Goal: Book appointment/travel/reservation

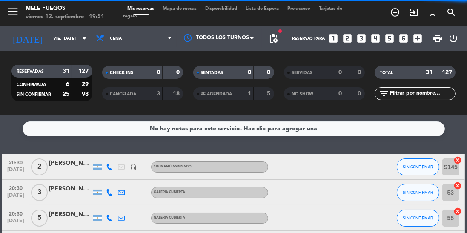
click at [181, 8] on span "Mapa de mesas" at bounding box center [179, 8] width 43 height 5
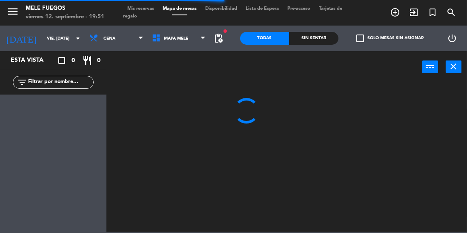
click at [48, 79] on input "text" at bounding box center [60, 82] width 66 height 9
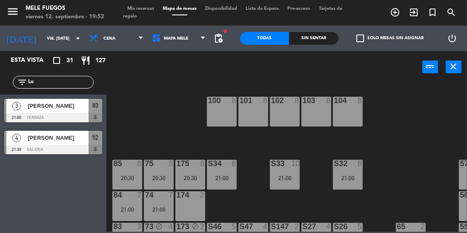
click at [52, 83] on input "Lu" at bounding box center [60, 82] width 66 height 9
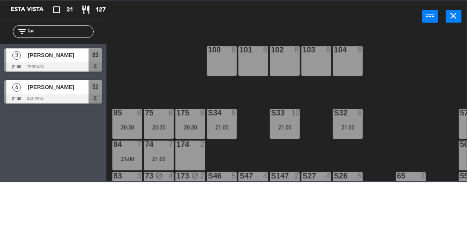
type input "L"
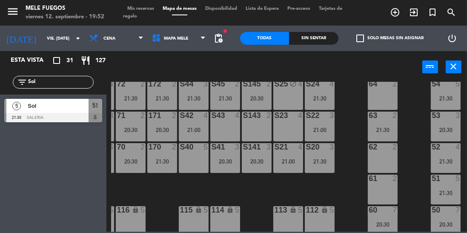
scroll to position [183, 28]
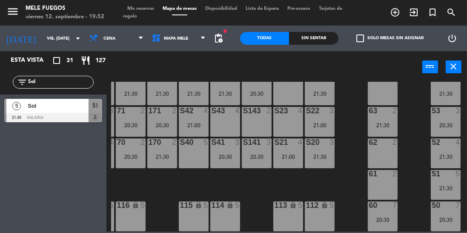
type input "Sol"
click at [447, 185] on div "21:30" at bounding box center [446, 188] width 30 height 6
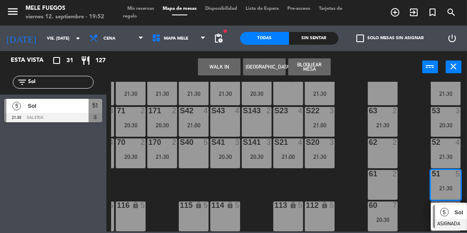
click at [446, 91] on div "21:30" at bounding box center [446, 94] width 30 height 6
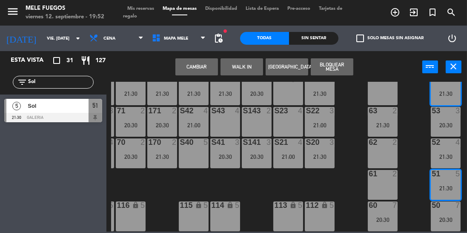
click at [199, 70] on button "Cambiar" at bounding box center [197, 66] width 43 height 17
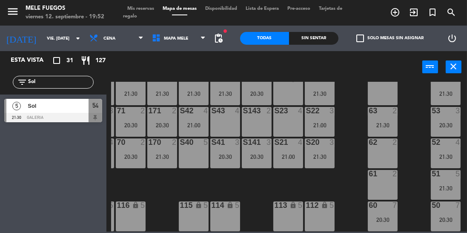
click at [411, 124] on div "100 8 101 8 102 8 103 8 104 8 S32 8 21:00 S33 10 21:00 S34 8 21:00 75 8 20:30 8…" at bounding box center [289, 157] width 356 height 150
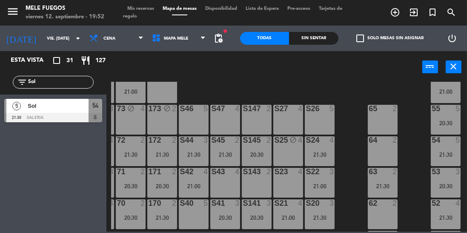
scroll to position [114, 28]
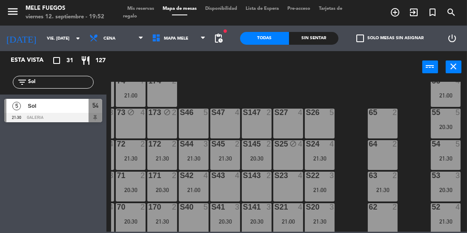
click at [411, 114] on div "100 8 101 8 102 8 103 8 104 8 S32 8 21:00 S33 10 21:00 S34 8 21:00 75 8 20:30 8…" at bounding box center [289, 157] width 356 height 150
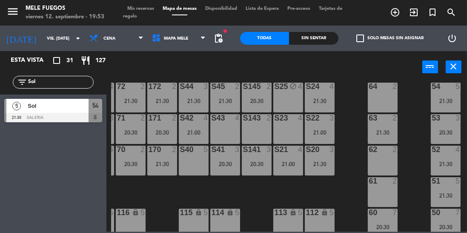
scroll to position [183, 28]
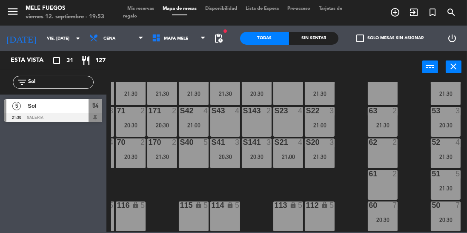
click at [447, 185] on div "21:30" at bounding box center [446, 188] width 30 height 6
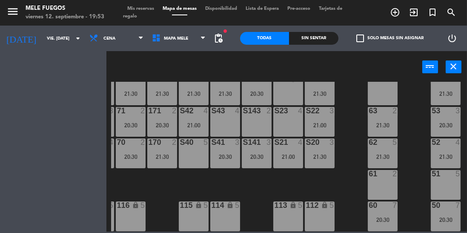
scroll to position [178, 28]
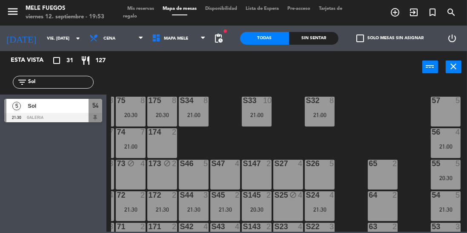
click at [410, 154] on div "100 8 101 8 102 8 103 8 104 8 S32 8 21:00 S33 10 21:00 S34 8 21:00 75 8 20:30 8…" at bounding box center [289, 157] width 356 height 150
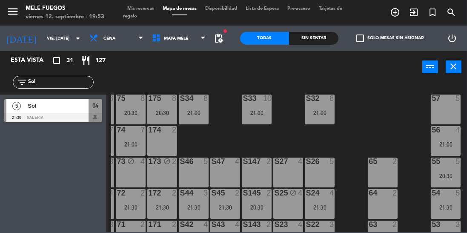
click at [443, 139] on div "56 4 21:00" at bounding box center [446, 141] width 30 height 30
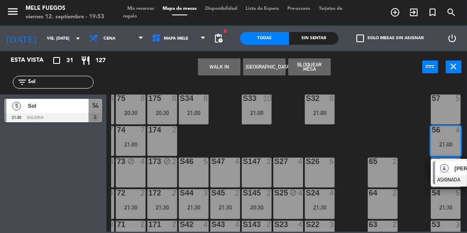
click at [410, 138] on div "100 8 101 8 102 8 103 8 104 8 S32 8 21:00 S33 10 21:00 S34 8 21:00 75 8 20:30 8…" at bounding box center [289, 157] width 356 height 150
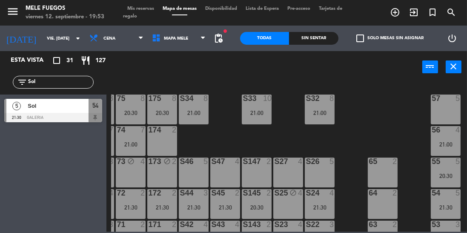
click at [440, 181] on div "55 5 20:30" at bounding box center [446, 173] width 30 height 30
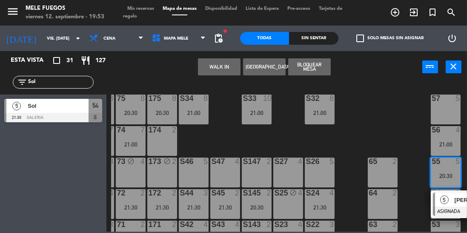
click at [402, 138] on div "100 8 101 8 102 8 103 8 104 8 S32 8 21:00 S33 10 21:00 S34 8 21:00 75 8 20:30 8…" at bounding box center [289, 157] width 356 height 150
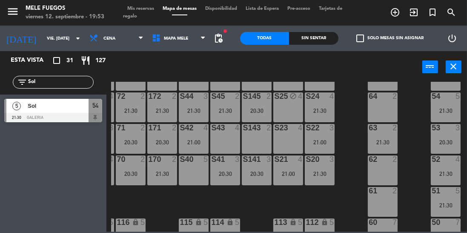
scroll to position [162, 28]
click at [447, 103] on div "54 5 21:30" at bounding box center [446, 107] width 30 height 30
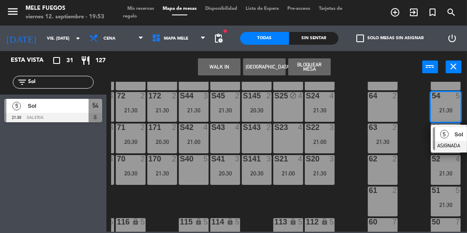
click at [417, 170] on div "100 8 101 8 102 8 103 8 104 8 S32 8 21:00 S33 10 21:00 S34 8 21:00 75 8 20:30 8…" at bounding box center [289, 157] width 356 height 150
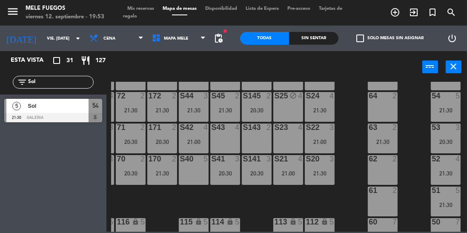
click at [416, 124] on div "100 8 101 8 102 8 103 8 104 8 S32 8 21:00 S33 10 21:00 S34 8 21:00 75 8 20:30 8…" at bounding box center [289, 157] width 356 height 150
click at [201, 140] on div "21:00" at bounding box center [194, 142] width 30 height 6
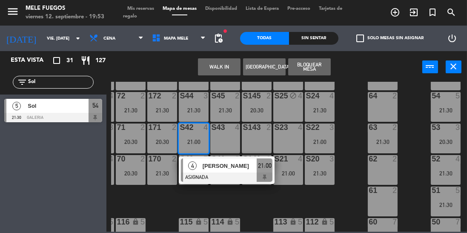
click at [423, 138] on div "100 8 101 8 102 8 103 8 104 8 S32 8 21:00 S33 10 21:00 S34 8 21:00 75 8 20:30 8…" at bounding box center [289, 157] width 356 height 150
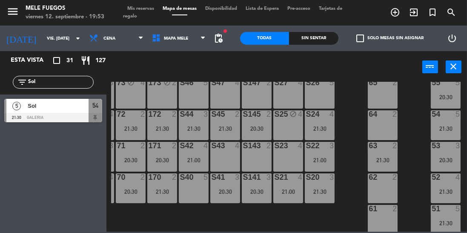
scroll to position [145, 28]
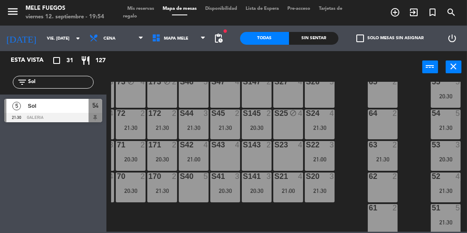
click at [438, 129] on div "21:30" at bounding box center [446, 128] width 30 height 6
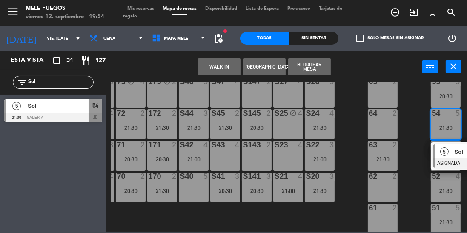
click at [418, 179] on div "100 8 101 8 102 8 103 8 104 8 S32 8 21:00 S33 10 21:00 S34 8 21:00 75 8 20:30 8…" at bounding box center [289, 157] width 356 height 150
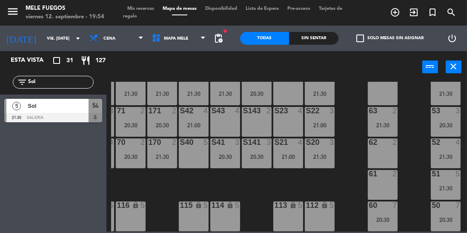
scroll to position [183, 28]
click at [447, 177] on div "51 5 21:30" at bounding box center [446, 185] width 30 height 30
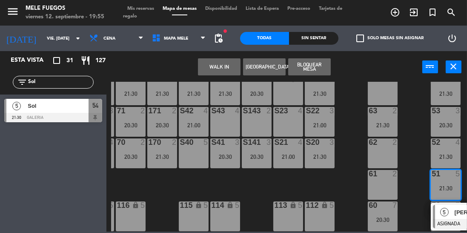
click at [421, 186] on div "100 8 101 8 102 8 103 8 104 8 S32 8 21:00 S33 10 21:00 S34 8 21:00 75 8 20:30 8…" at bounding box center [289, 157] width 356 height 150
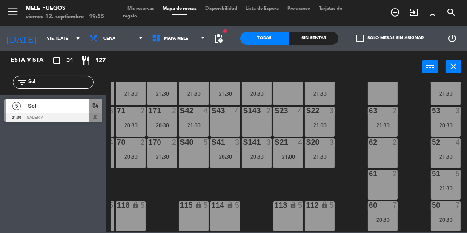
click at [449, 187] on div "51 5 21:30" at bounding box center [446, 185] width 30 height 30
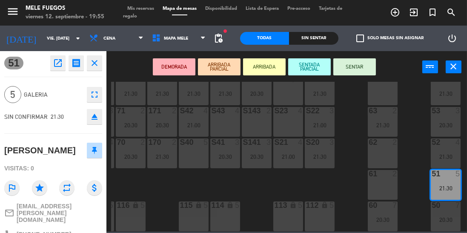
click at [413, 130] on div "100 8 101 8 102 8 103 8 104 8 S32 8 21:00 S33 10 21:00 S34 8 21:00 75 8 20:30 8…" at bounding box center [289, 157] width 356 height 150
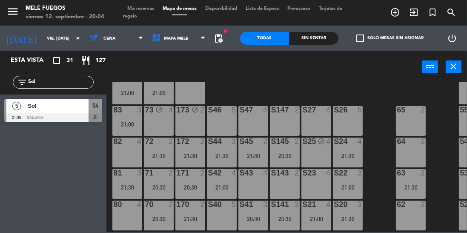
scroll to position [120, 0]
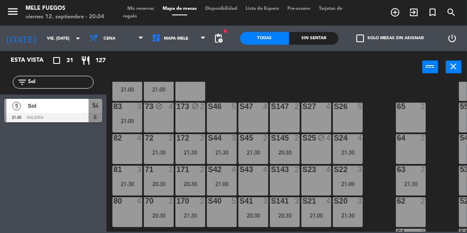
click at [350, 112] on div "S26 5" at bounding box center [348, 118] width 30 height 30
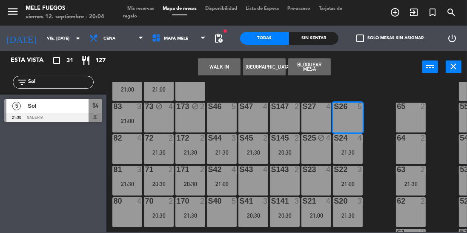
click at [391, 104] on div "65" at bounding box center [397, 107] width 14 height 8
click at [150, 7] on span "Mis reservas" at bounding box center [140, 8] width 35 height 5
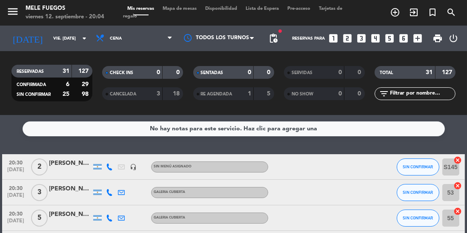
click at [196, 9] on span "Mapa de mesas" at bounding box center [179, 8] width 43 height 5
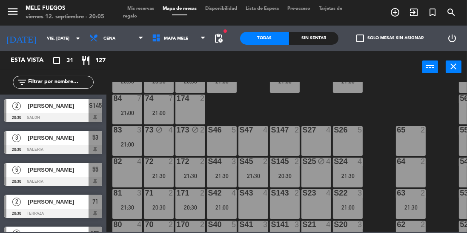
scroll to position [107, 0]
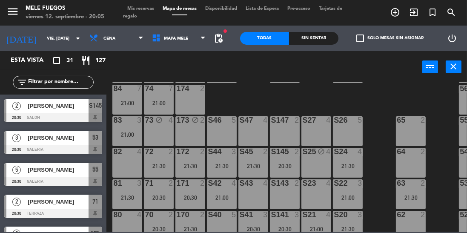
click at [354, 126] on div "S26 5" at bounding box center [348, 131] width 30 height 30
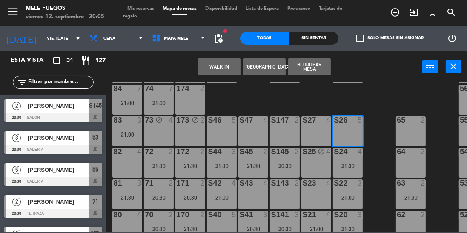
click at [322, 68] on button "Bloquear Mesa" at bounding box center [309, 66] width 43 height 17
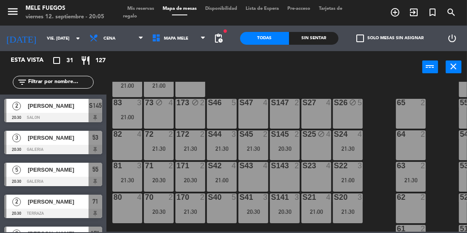
scroll to position [130, 0]
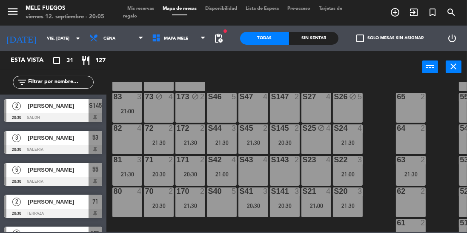
click at [313, 164] on div "S23 4" at bounding box center [317, 171] width 30 height 30
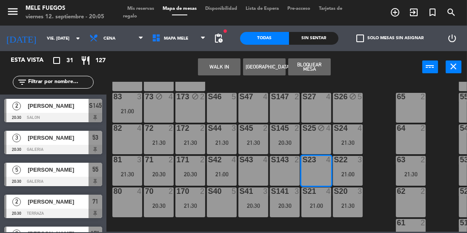
click at [316, 61] on button "Bloquear Mesa" at bounding box center [309, 66] width 43 height 17
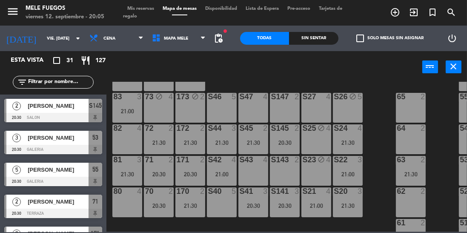
click at [382, 90] on div "100 8 101 8 102 8 103 8 104 8 S32 8 21:00 S33 10 21:00 S34 8 21:00 75 8 20:30 8…" at bounding box center [289, 157] width 356 height 150
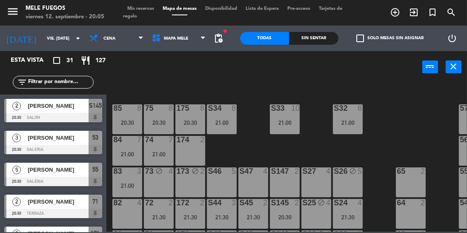
scroll to position [53, 0]
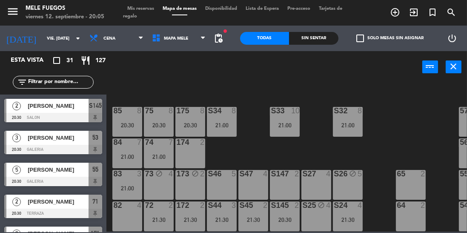
click at [220, 130] on div "S34 8 21:00" at bounding box center [222, 122] width 30 height 30
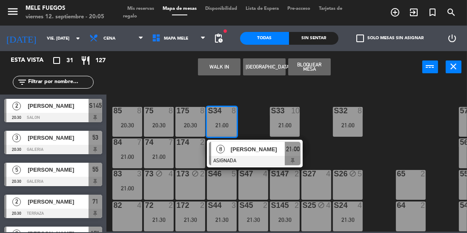
click at [401, 130] on div "100 8 101 8 102 8 103 8 104 8 S32 8 21:00 S33 10 21:00 S34 8 21:00 8 [PERSON_NA…" at bounding box center [289, 157] width 356 height 150
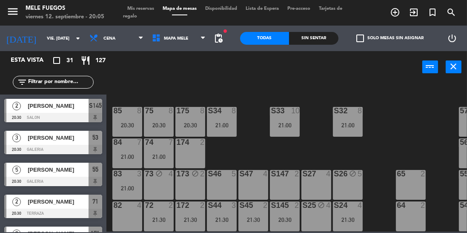
click at [288, 124] on div "21:00" at bounding box center [285, 125] width 30 height 6
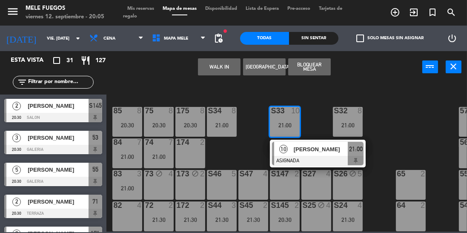
click at [400, 115] on div "100 8 101 8 102 8 103 8 104 8 S32 8 21:00 S33 10 21:00 10 Carolina Zorraquin AS…" at bounding box center [289, 157] width 356 height 150
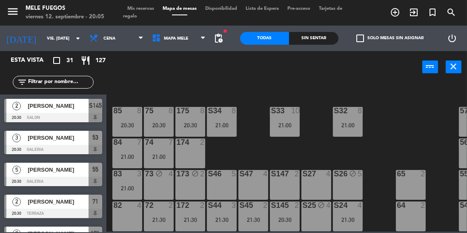
click at [350, 122] on div "21:00" at bounding box center [348, 125] width 30 height 6
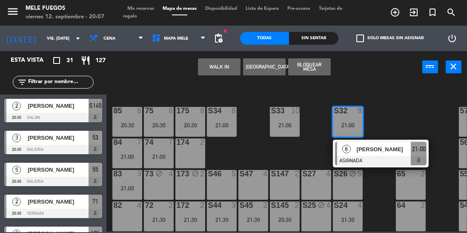
click at [57, 38] on input "vie. [DATE]" at bounding box center [74, 38] width 63 height 13
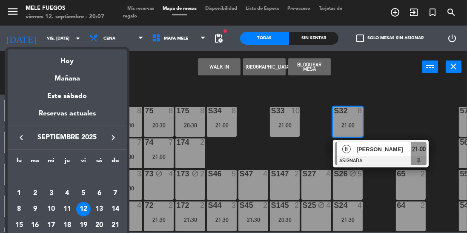
click at [121, 210] on div "14" at bounding box center [115, 209] width 14 height 14
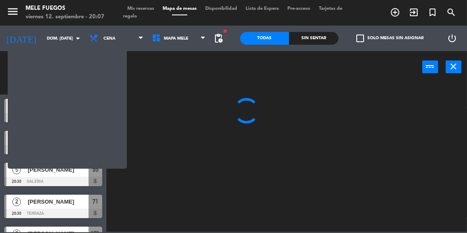
scroll to position [0, 0]
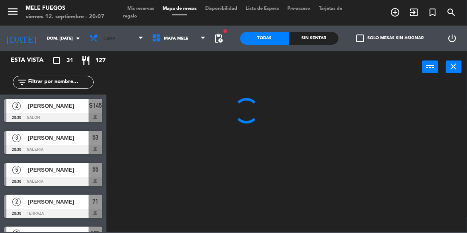
click at [109, 44] on span "Cena" at bounding box center [116, 38] width 63 height 19
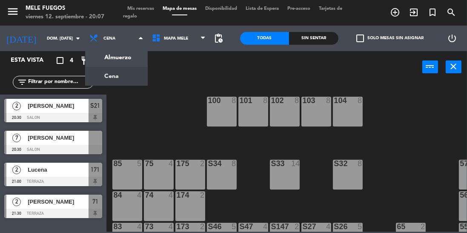
click at [108, 63] on ng-component "menu Mele Fuegos viernes 12. septiembre - 20:07 Mis reservas Mapa de mesas Disp…" at bounding box center [233, 116] width 467 height 232
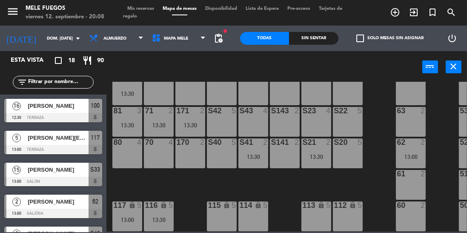
click at [48, 39] on input "dom. [DATE]" at bounding box center [74, 38] width 63 height 13
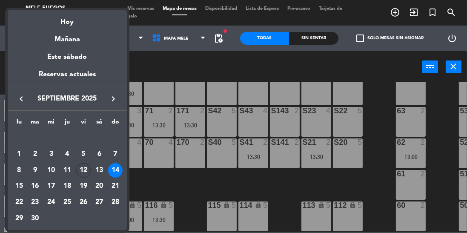
click at [104, 170] on div "13" at bounding box center [99, 170] width 14 height 14
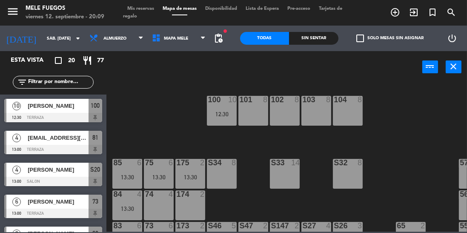
scroll to position [0, 0]
click at [212, 109] on div "100 10 12:30" at bounding box center [222, 111] width 30 height 30
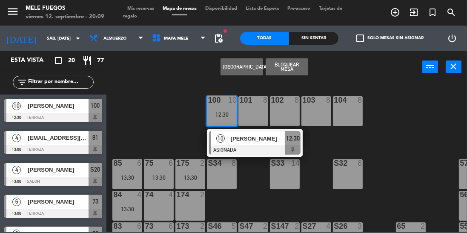
click at [397, 86] on div "100 10 12:30 10 [PERSON_NAME] ASIGNADA 12:30 101 8 102 8 103 8 104 8 S32 8 S33 …" at bounding box center [289, 157] width 356 height 150
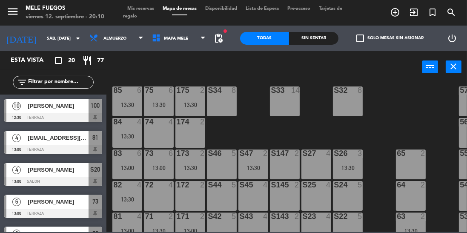
scroll to position [70, 0]
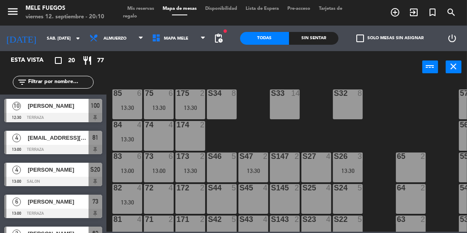
click at [43, 39] on input "sáb. [DATE]" at bounding box center [74, 38] width 63 height 13
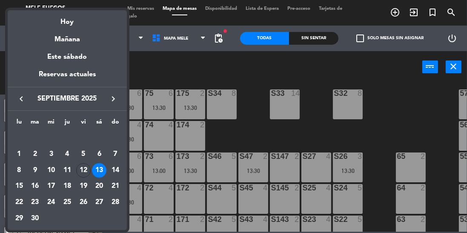
click at [89, 172] on div "12" at bounding box center [83, 170] width 14 height 14
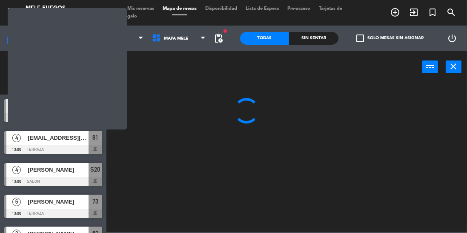
scroll to position [0, 0]
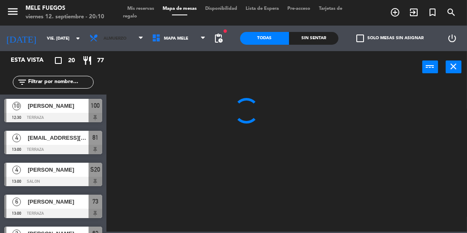
click at [109, 30] on span "Almuerzo" at bounding box center [116, 38] width 63 height 19
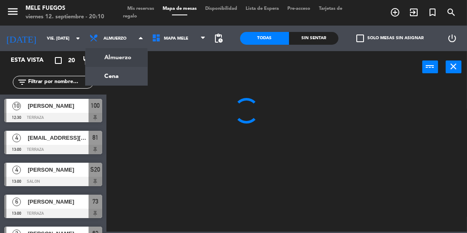
click at [107, 78] on ng-component "menu Mele Fuegos viernes 12. septiembre - 20:10 Mis reservas Mapa de mesas Disp…" at bounding box center [233, 116] width 467 height 232
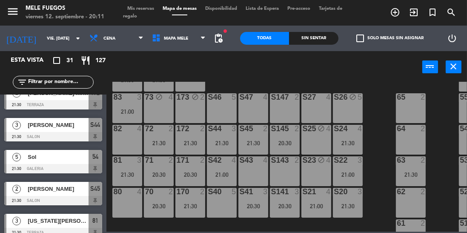
scroll to position [131, 0]
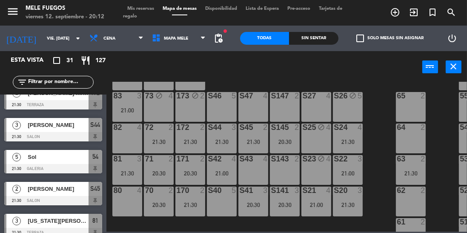
click at [254, 107] on div "S47 4" at bounding box center [254, 107] width 30 height 30
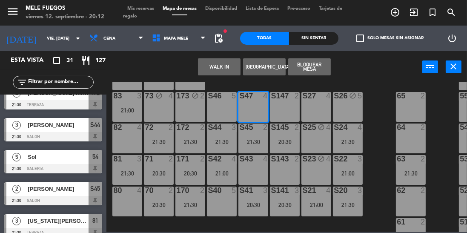
click at [278, 110] on div "S147 2" at bounding box center [285, 107] width 30 height 30
click at [315, 70] on button "Bloquear Mesa" at bounding box center [309, 66] width 43 height 17
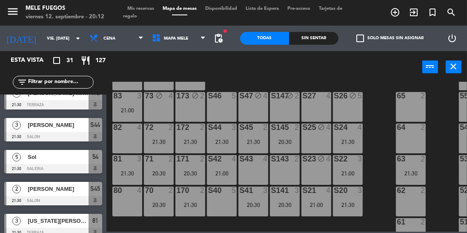
click at [412, 136] on div "64 2" at bounding box center [411, 139] width 30 height 30
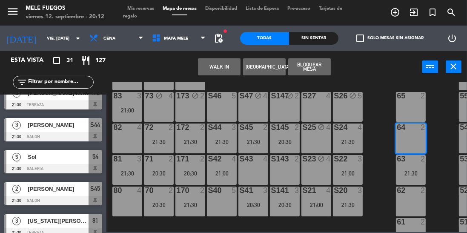
click at [322, 67] on button "Bloquear Mesa" at bounding box center [309, 66] width 43 height 17
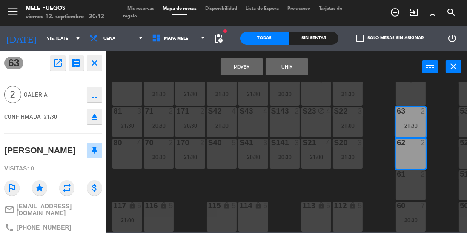
scroll to position [179, 0]
click at [249, 68] on button "Mover" at bounding box center [242, 66] width 43 height 17
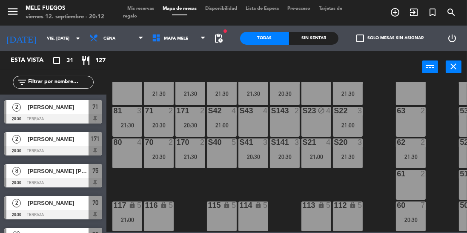
scroll to position [179, 28]
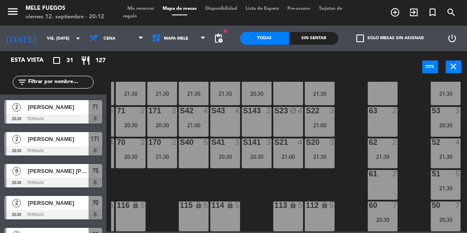
click at [453, 124] on div "20:30" at bounding box center [446, 125] width 30 height 6
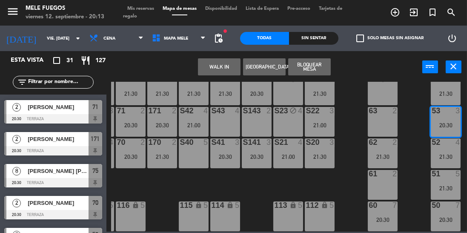
click at [413, 169] on div "100 8 101 8 102 8 103 8 104 8 S32 8 21:00 S33 10 21:00 S34 8 21:00 75 8 20:30 8…" at bounding box center [289, 157] width 356 height 150
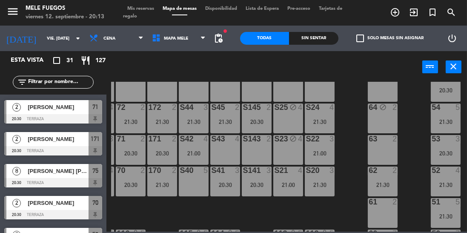
scroll to position [151, 28]
click at [451, 150] on div "20:30" at bounding box center [446, 153] width 30 height 6
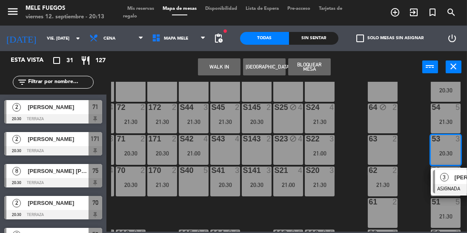
click at [452, 121] on div "21:30" at bounding box center [446, 122] width 30 height 6
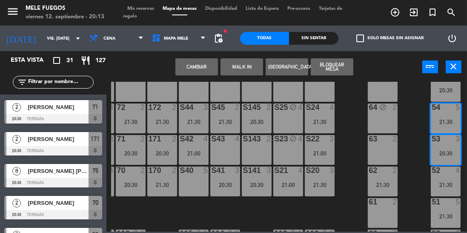
click at [416, 160] on div "100 8 101 8 102 8 103 8 104 8 S32 8 21:00 S33 10 21:00 S34 8 21:00 75 8 20:30 8…" at bounding box center [289, 157] width 356 height 150
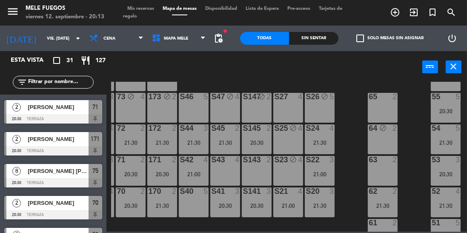
scroll to position [183, 28]
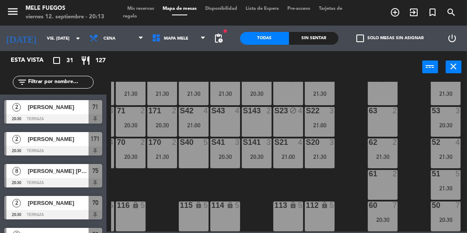
click at [452, 115] on div "53 3 20:30" at bounding box center [446, 122] width 30 height 30
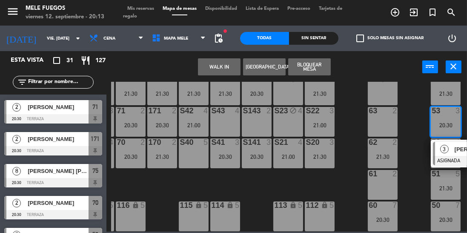
click at [415, 152] on div "100 8 101 8 102 8 103 8 104 8 S32 8 21:00 S33 10 21:00 S34 8 21:00 75 8 20:30 8…" at bounding box center [289, 157] width 356 height 150
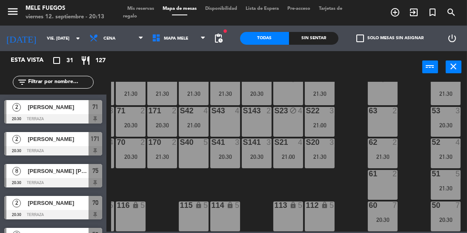
click at [447, 147] on div "52 4 21:30" at bounding box center [446, 153] width 30 height 30
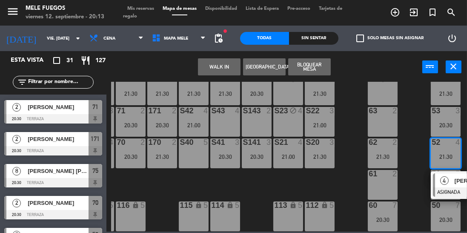
click at [450, 122] on div "20:30" at bounding box center [446, 125] width 30 height 6
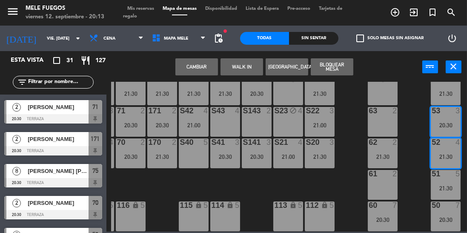
click at [206, 68] on button "Cambiar" at bounding box center [197, 66] width 43 height 17
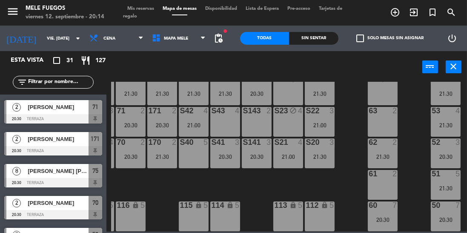
click at [440, 154] on div "20:30" at bounding box center [446, 157] width 30 height 6
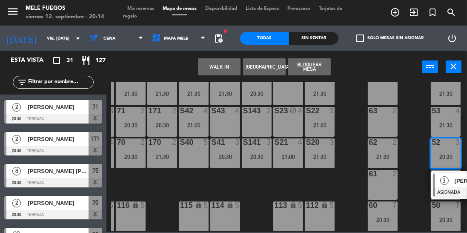
click at [404, 155] on div "100 8 101 8 102 8 103 8 104 8 S32 8 21:00 S33 10 21:00 S34 8 21:00 75 8 20:30 8…" at bounding box center [289, 157] width 356 height 150
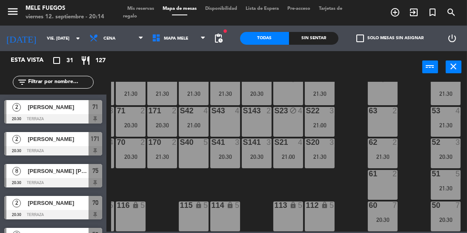
click at [449, 178] on div "51 5 21:30" at bounding box center [446, 185] width 30 height 30
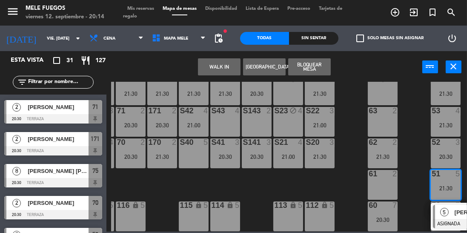
click at [403, 170] on div "2" at bounding box center [397, 174] width 14 height 8
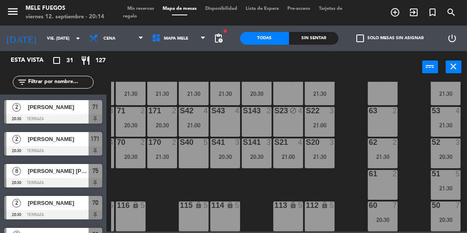
click at [448, 114] on div "53 4 21:30" at bounding box center [446, 122] width 30 height 30
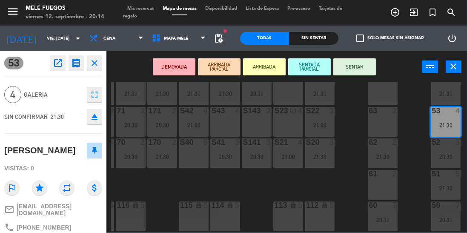
click at [250, 188] on div "100 8 101 8 102 8 103 8 104 8 S32 8 21:00 S33 10 21:00 S34 8 21:00 75 8 20:30 8…" at bounding box center [289, 157] width 356 height 150
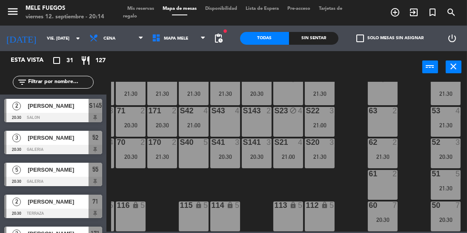
scroll to position [63, 0]
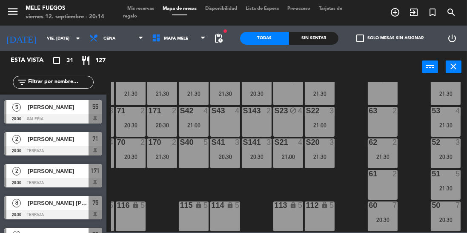
click at [43, 33] on input "vie. [DATE]" at bounding box center [74, 38] width 63 height 13
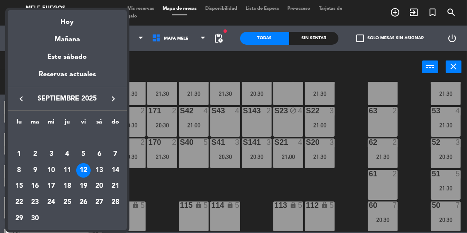
click at [118, 168] on div "14" at bounding box center [115, 170] width 14 height 14
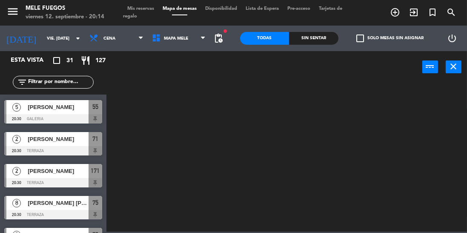
type input "dom. [DATE]"
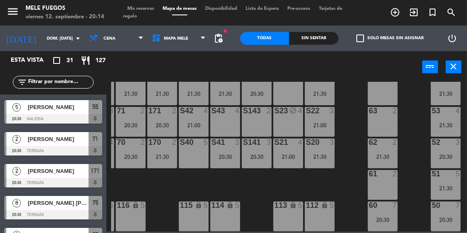
scroll to position [0, 0]
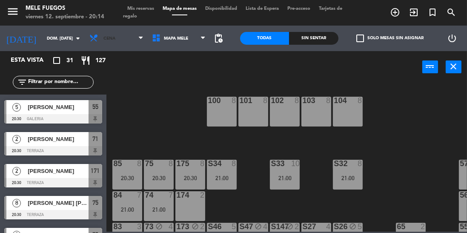
click at [125, 40] on span "Cena" at bounding box center [116, 38] width 63 height 19
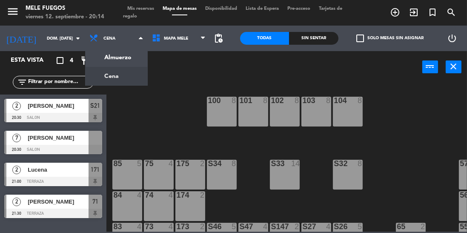
click at [123, 59] on ng-component "menu Mele Fuegos viernes 12. septiembre - 20:14 Mis reservas Mapa de mesas Disp…" at bounding box center [233, 116] width 467 height 232
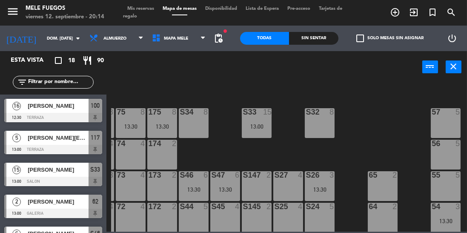
scroll to position [65, 28]
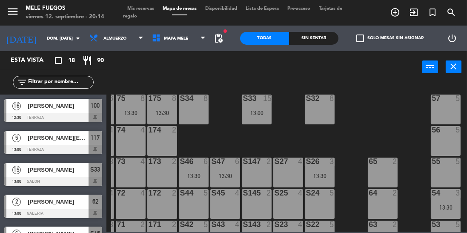
click at [197, 158] on div at bounding box center [194, 162] width 14 height 8
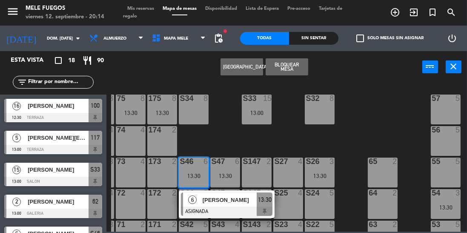
click at [227, 138] on div "100 16 12:30 101 16 12:30 102 8 103 8 104 8 S32 8 S33 15 13:00 S34 8 75 8 13:30…" at bounding box center [289, 157] width 356 height 150
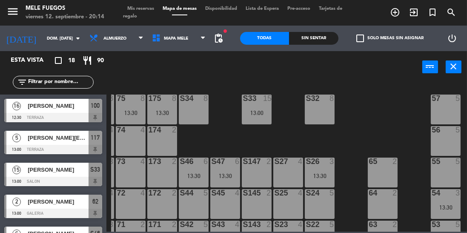
click at [211, 140] on div "100 16 12:30 101 16 12:30 102 8 103 8 104 8 S32 8 S33 15 13:00 S34 8 75 8 13:30…" at bounding box center [289, 157] width 356 height 150
click at [217, 127] on div "100 16 12:30 101 16 12:30 102 8 103 8 104 8 S32 8 S33 15 13:00 S34 8 75 8 13:30…" at bounding box center [289, 157] width 356 height 150
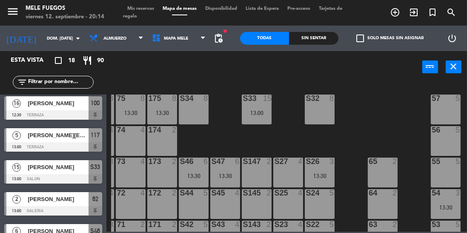
scroll to position [0, 0]
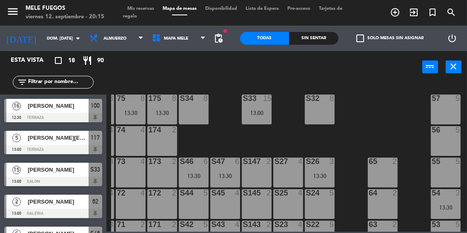
click at [430, 16] on icon "turned_in_not" at bounding box center [433, 12] width 10 height 10
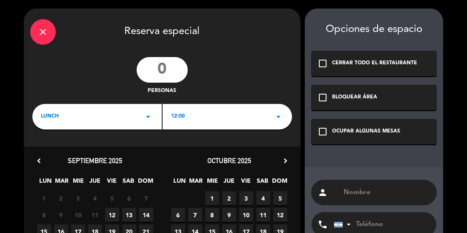
click at [167, 67] on input "number" at bounding box center [162, 70] width 51 height 26
type input "9"
click at [186, 121] on div "12:00 arrow_drop_down" at bounding box center [228, 117] width 130 height 26
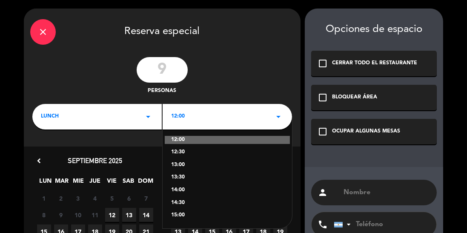
click at [182, 167] on div "13:00" at bounding box center [227, 165] width 112 height 9
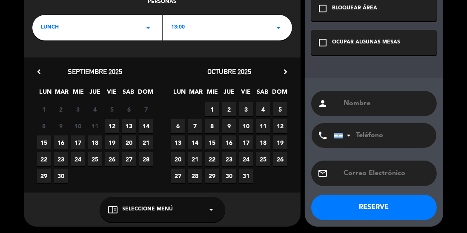
scroll to position [91, 0]
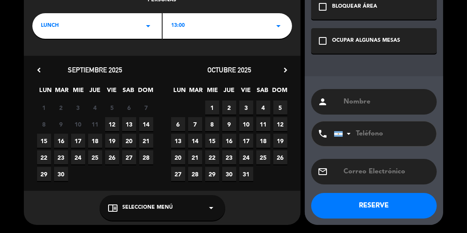
click at [142, 119] on span "14" at bounding box center [146, 124] width 14 height 14
click at [162, 211] on span "Seleccione Menú" at bounding box center [148, 208] width 51 height 9
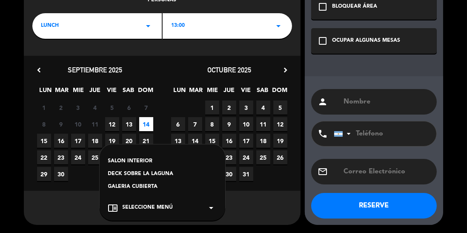
click at [132, 152] on div "SALON INTERIOR DECK SOBRE LA LAGUNA GALERIA CUBIERTA" at bounding box center [163, 175] width 126 height 63
click at [132, 158] on div "SALON INTERIOR" at bounding box center [162, 161] width 109 height 9
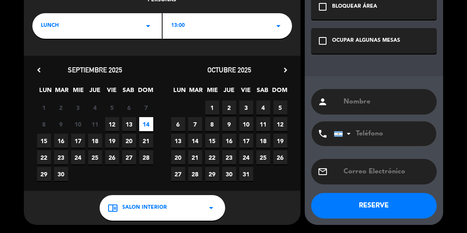
click at [357, 40] on div "OCUPAR ALGUNAS MESAS" at bounding box center [366, 41] width 68 height 9
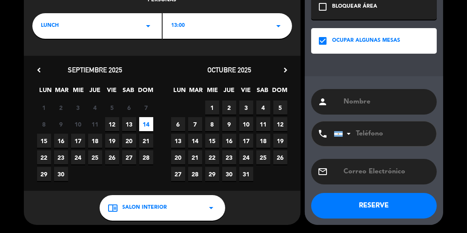
click at [358, 97] on input "text" at bounding box center [387, 102] width 88 height 12
type input "[PERSON_NAME]"
click at [377, 131] on input "tel" at bounding box center [381, 133] width 94 height 25
type input "1161898903"
click at [377, 203] on button "RESERVE" at bounding box center [374, 206] width 126 height 26
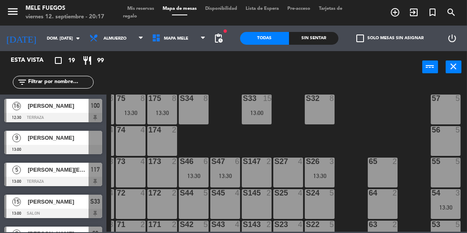
scroll to position [183, 0]
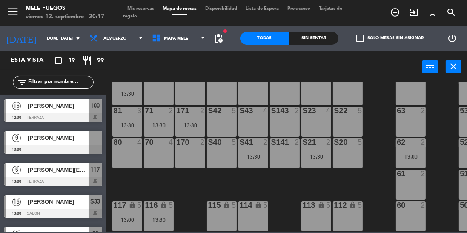
click at [48, 33] on input "dom. [DATE]" at bounding box center [74, 38] width 63 height 13
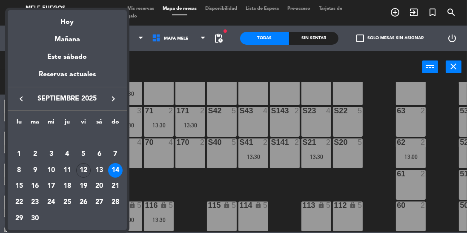
click at [84, 173] on div "12" at bounding box center [83, 170] width 14 height 14
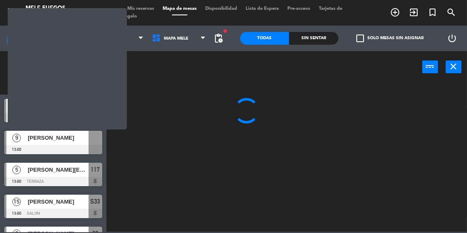
scroll to position [0, 0]
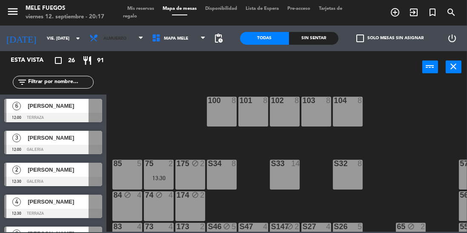
click at [118, 41] on span "Almuerzo" at bounding box center [116, 38] width 63 height 19
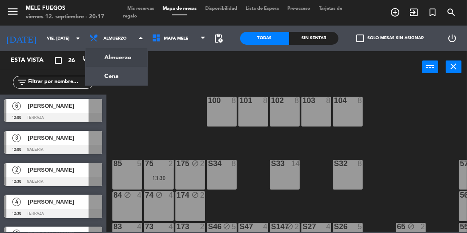
click at [122, 77] on ng-component "menu Mele Fuegos viernes 12. septiembre - 20:17 Mis reservas Mapa de mesas Disp…" at bounding box center [233, 116] width 467 height 232
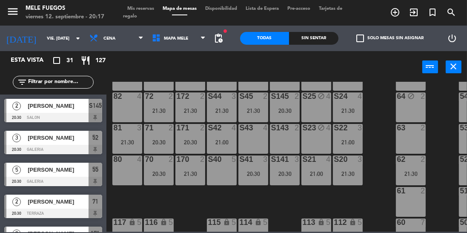
scroll to position [164, 0]
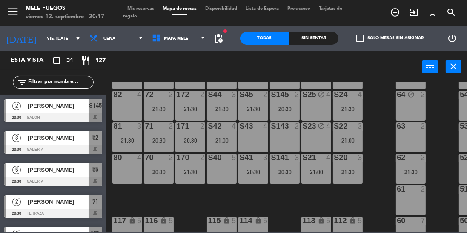
click at [367, 124] on div "3" at bounding box center [362, 126] width 14 height 8
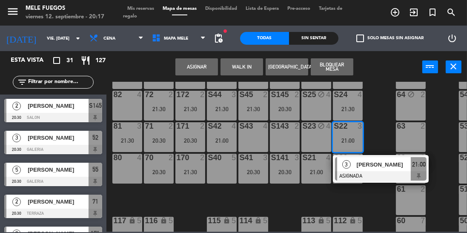
click at [378, 124] on div "100 8 101 8 102 8 103 8 104 8 S32 8 21:00 S33 10 21:00 S34 8 21:00 75 8 20:30 8…" at bounding box center [289, 157] width 356 height 150
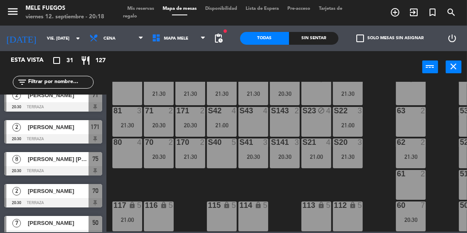
scroll to position [108, 0]
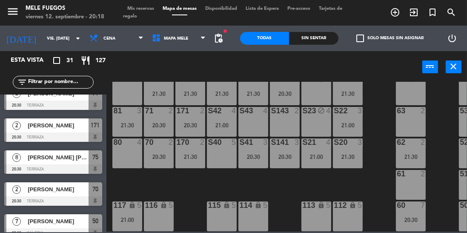
click at [41, 166] on div at bounding box center [53, 168] width 98 height 9
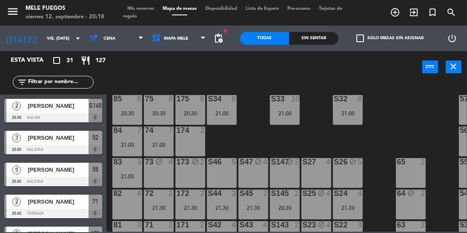
scroll to position [62, 0]
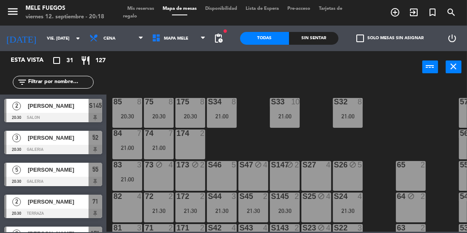
click at [164, 115] on div "20:30" at bounding box center [159, 116] width 30 height 6
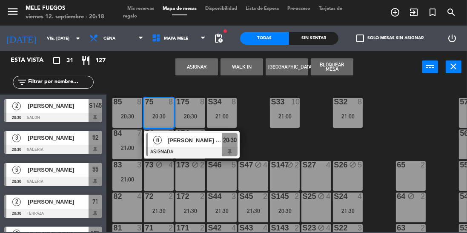
click at [257, 144] on div "100 8 101 8 102 8 103 8 104 8 S32 8 21:00 S33 10 21:00 S34 8 21:00 75 8 20:30 8…" at bounding box center [289, 157] width 356 height 150
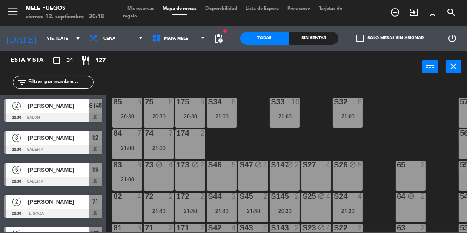
click at [159, 114] on div "20:30" at bounding box center [159, 116] width 30 height 6
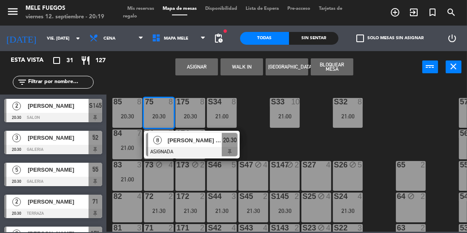
click at [257, 134] on div "100 8 101 8 102 8 103 8 104 8 S32 8 21:00 S33 10 21:00 S34 8 21:00 75 8 20:30 8…" at bounding box center [289, 157] width 356 height 150
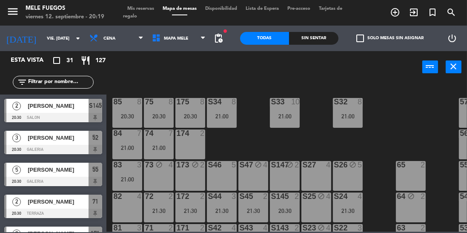
click at [278, 103] on div at bounding box center [285, 102] width 14 height 8
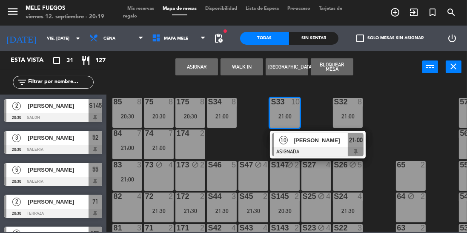
click at [400, 113] on div "100 8 101 8 102 8 103 8 104 8 S32 8 21:00 S33 10 21:00 10 Carolina Zorraquin AS…" at bounding box center [289, 157] width 356 height 150
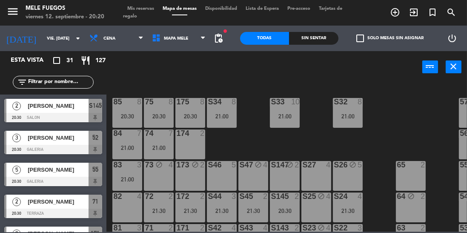
click at [43, 37] on input "vie. [DATE]" at bounding box center [74, 38] width 63 height 13
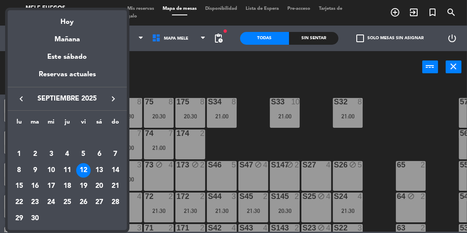
click at [120, 172] on div "14" at bounding box center [115, 170] width 14 height 14
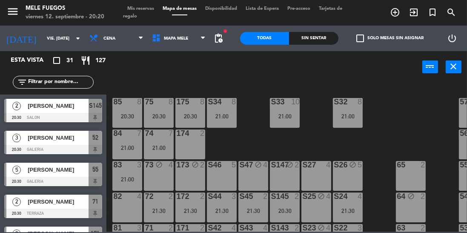
type input "dom. [DATE]"
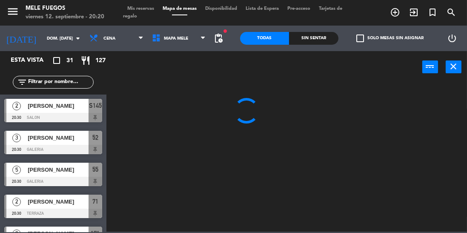
scroll to position [0, 0]
click at [109, 38] on span "Cena" at bounding box center [110, 38] width 12 height 5
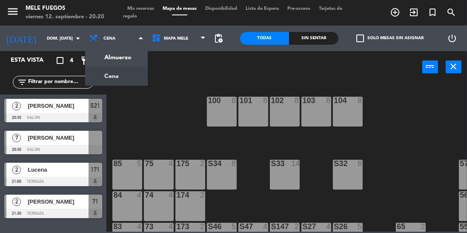
click at [110, 57] on ng-component "menu Mele Fuegos viernes 12. septiembre - 20:20 Mis reservas Mapa de mesas Disp…" at bounding box center [233, 116] width 467 height 232
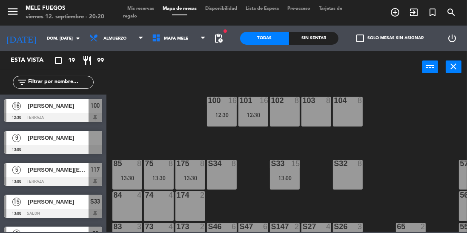
click at [97, 146] on div at bounding box center [53, 149] width 98 height 9
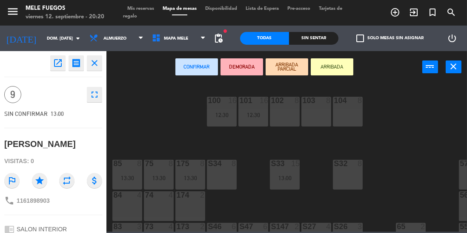
click at [225, 176] on div "S34 8" at bounding box center [222, 175] width 30 height 30
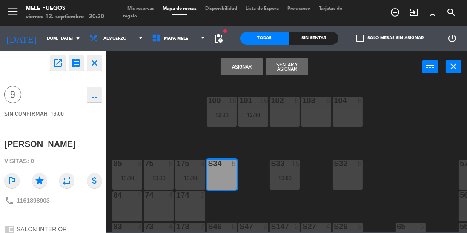
click at [238, 68] on button "Asignar" at bounding box center [242, 66] width 43 height 17
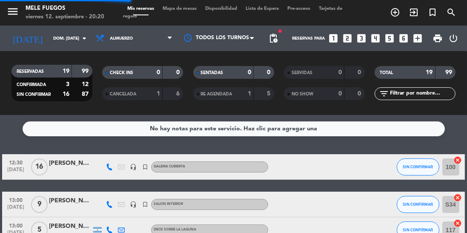
click at [181, 11] on span "Mapa de mesas" at bounding box center [179, 8] width 43 height 5
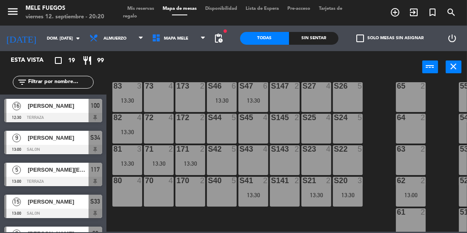
scroll to position [88, 0]
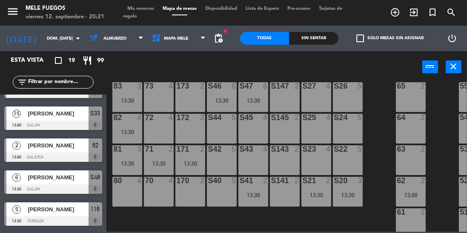
click at [43, 35] on input "dom. [DATE]" at bounding box center [74, 38] width 63 height 13
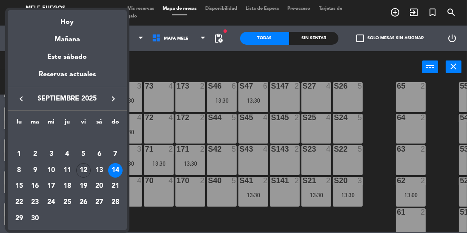
click at [101, 170] on div "13" at bounding box center [99, 170] width 14 height 14
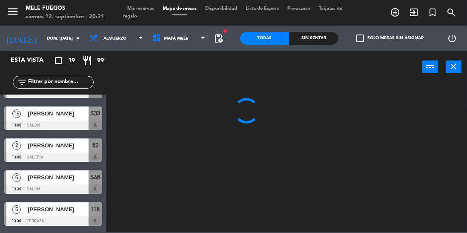
type input "sáb. [DATE]"
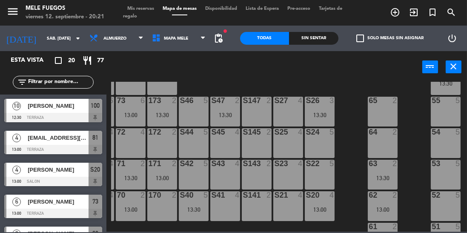
scroll to position [118, 28]
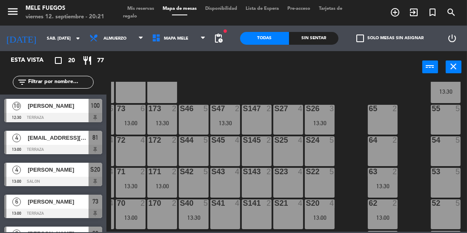
click at [433, 16] on icon "turned_in_not" at bounding box center [433, 12] width 10 height 10
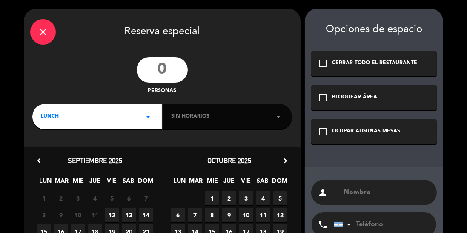
click at [160, 58] on input "number" at bounding box center [162, 70] width 51 height 26
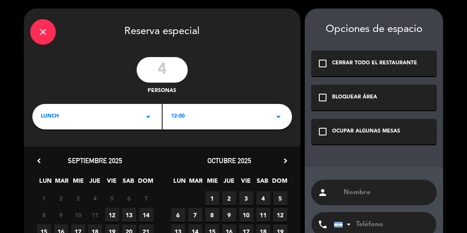
type input "4"
click at [132, 216] on span "13" at bounding box center [129, 215] width 14 height 14
click at [208, 116] on div "12:00 arrow_drop_down" at bounding box center [228, 117] width 130 height 26
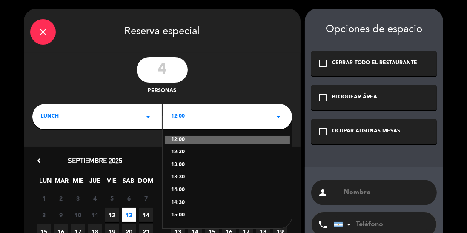
click at [197, 167] on div "13:00" at bounding box center [227, 165] width 112 height 9
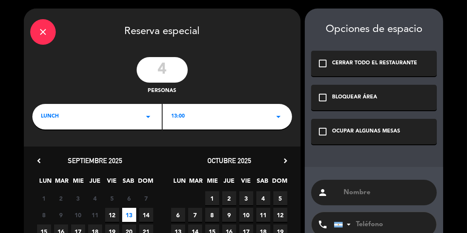
click at [372, 133] on div "OCUPAR ALGUNAS MESAS" at bounding box center [366, 131] width 68 height 9
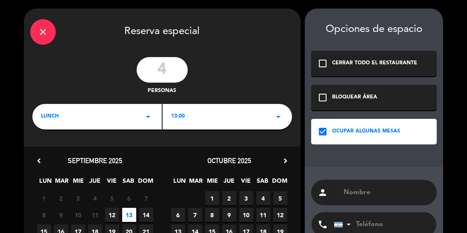
click at [357, 196] on input "text" at bounding box center [387, 193] width 88 height 12
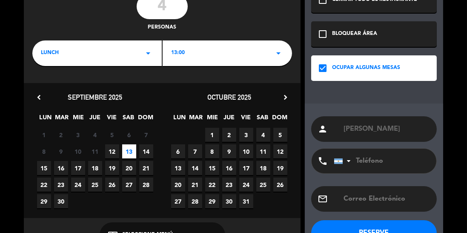
scroll to position [91, 0]
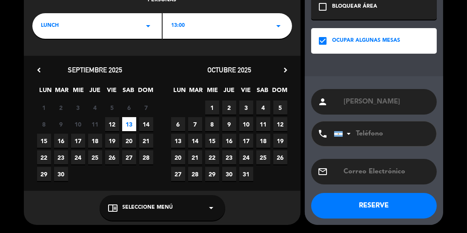
type input "[PERSON_NAME]"
click at [163, 211] on span "Seleccione Menú" at bounding box center [148, 208] width 51 height 9
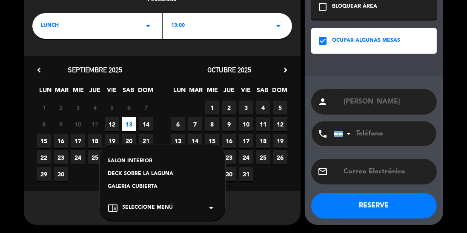
click at [147, 185] on div "GALERIA CUBIERTA" at bounding box center [162, 187] width 109 height 9
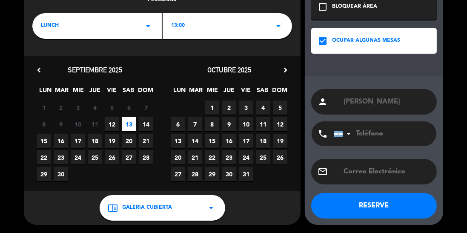
click at [366, 133] on input "tel" at bounding box center [381, 133] width 94 height 25
type input "1126152323"
click at [389, 210] on button "RESERVE" at bounding box center [374, 206] width 126 height 26
